Goal: Information Seeking & Learning: Learn about a topic

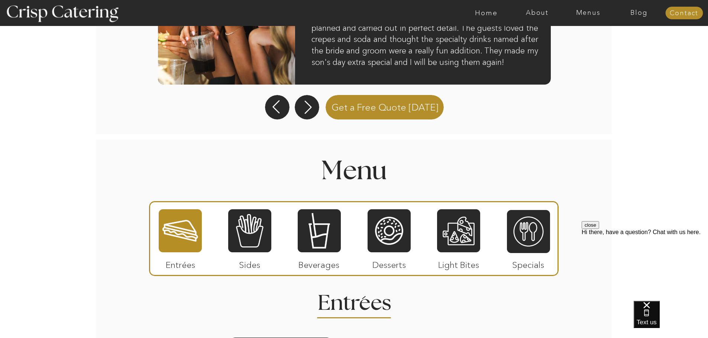
scroll to position [743, 0]
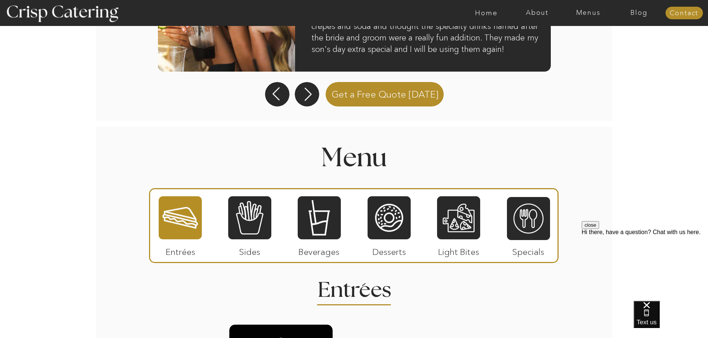
click at [175, 221] on div at bounding box center [180, 218] width 43 height 45
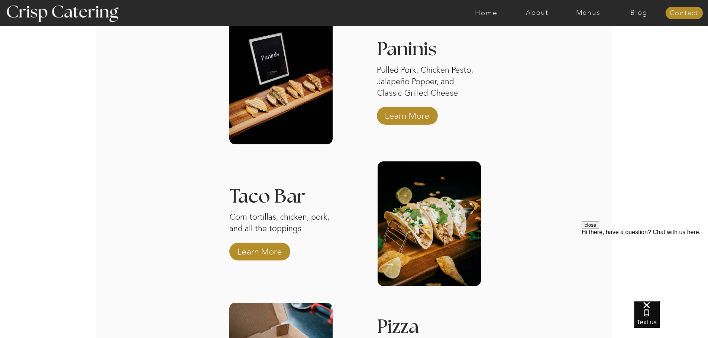
scroll to position [966, 0]
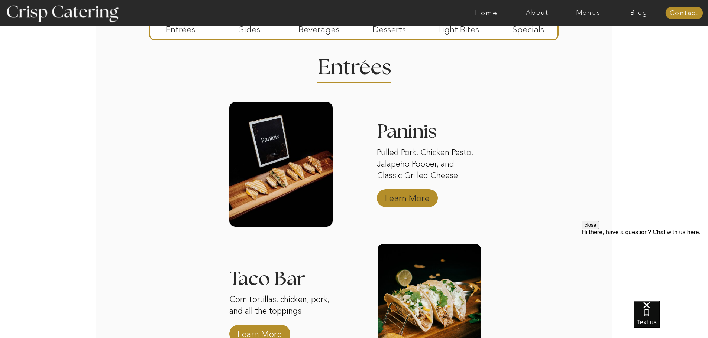
click at [397, 196] on p "Learn More" at bounding box center [406, 197] width 49 height 22
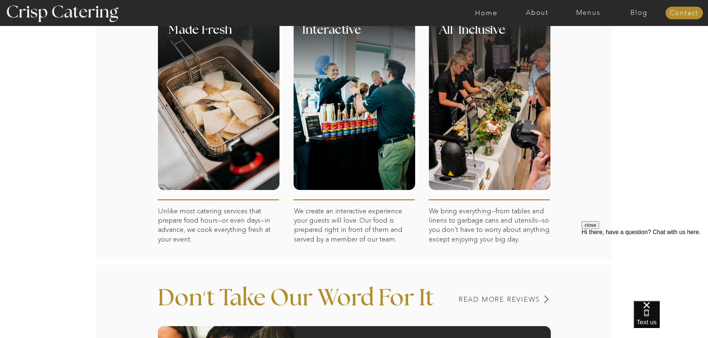
scroll to position [446, 0]
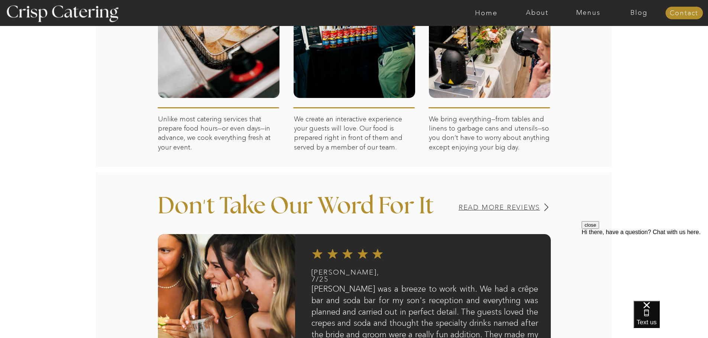
click at [495, 205] on h3 "Read MORE REVIEWS" at bounding box center [481, 207] width 118 height 7
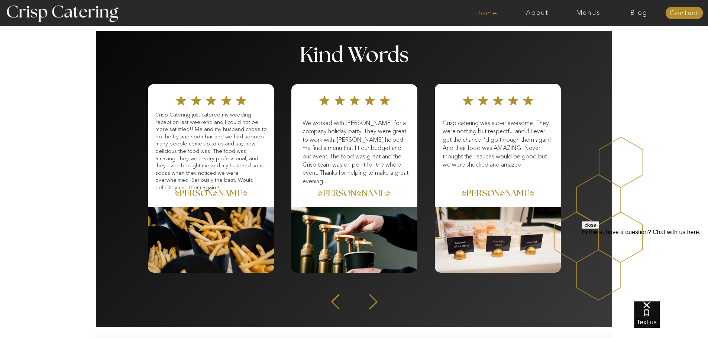
click at [488, 12] on nav "Home" at bounding box center [486, 12] width 51 height 7
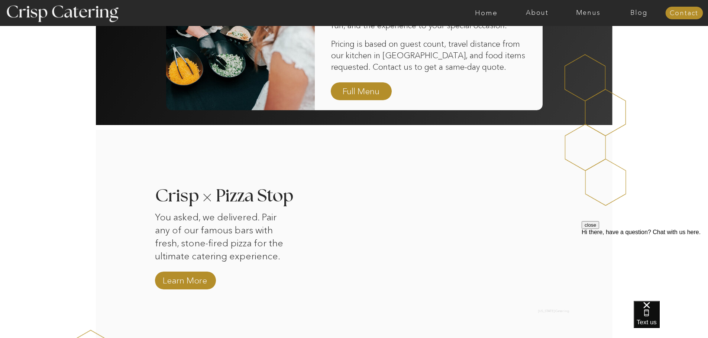
scroll to position [594, 0]
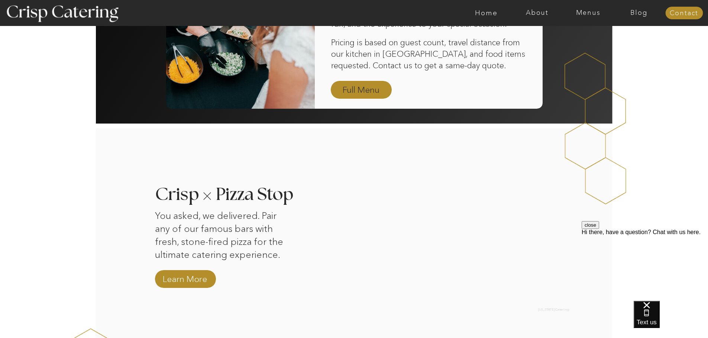
click at [369, 89] on nav "Full Menu" at bounding box center [361, 90] width 43 height 13
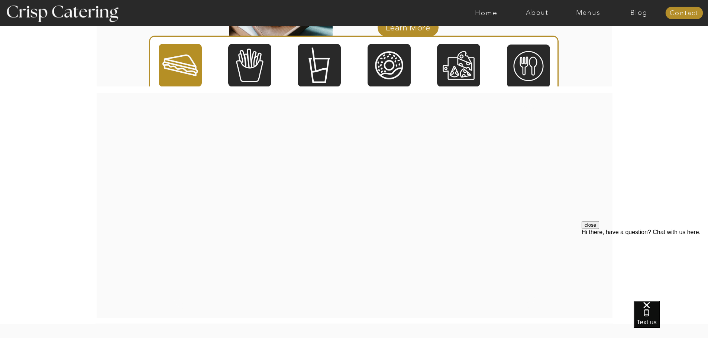
scroll to position [1130, 0]
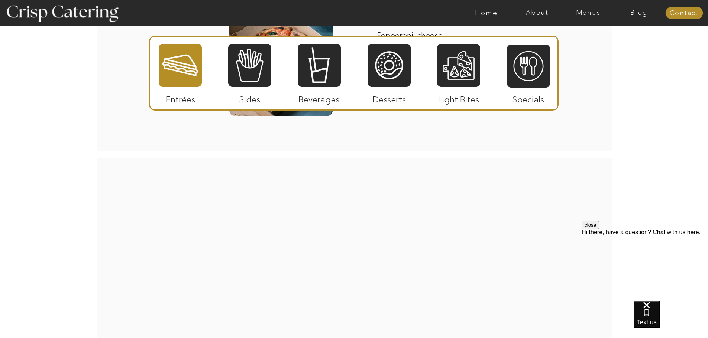
click at [634, 236] on div "Hi there, have a question? Chat with us here." at bounding box center [644, 232] width 126 height 7
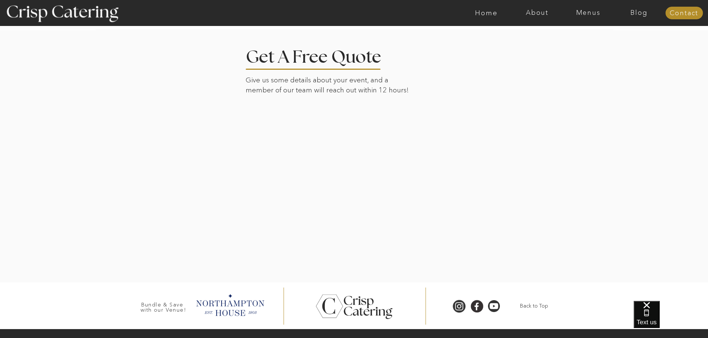
scroll to position [1502, 0]
